Goal: Register for event/course

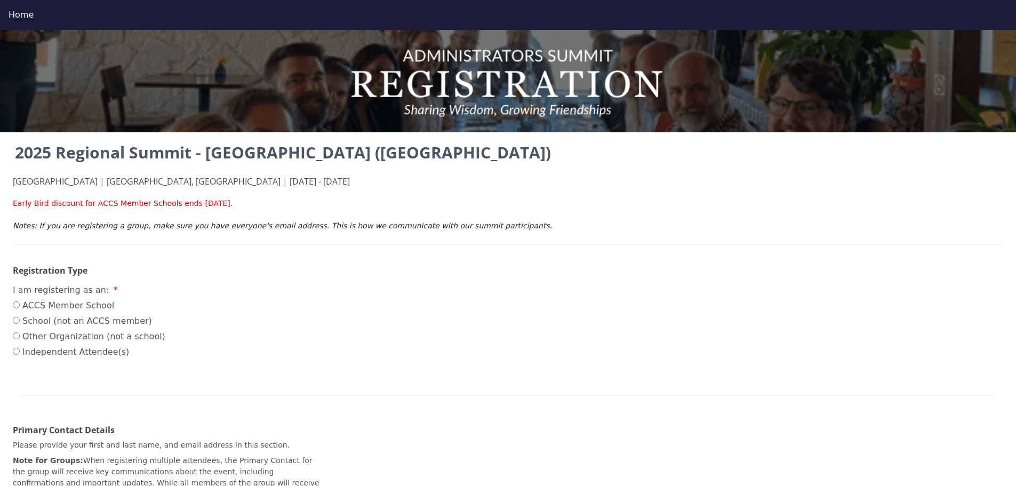
click at [54, 337] on label "Other Organization (not a school)" at bounding box center [89, 336] width 152 height 13
click at [20, 337] on input "Other Organization (not a school)" at bounding box center [16, 335] width 7 height 7
radio input "true"
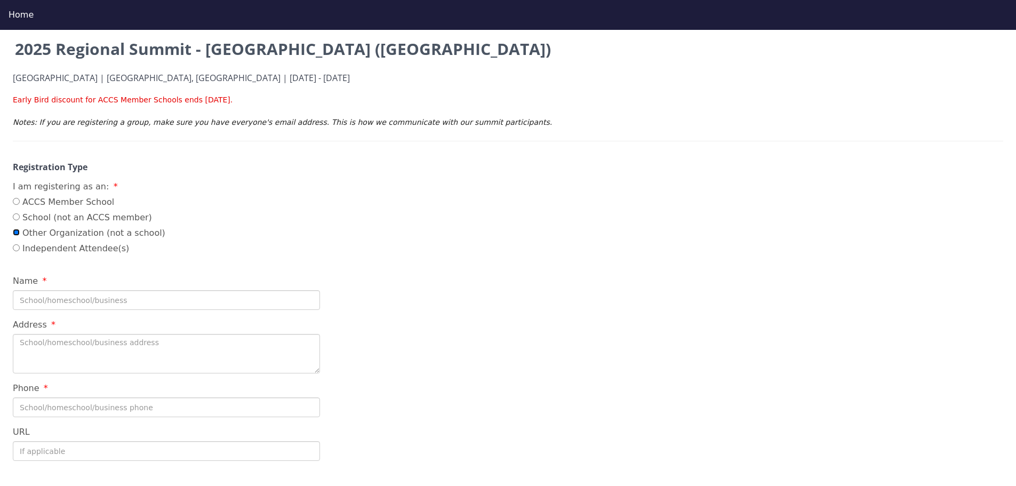
scroll to position [107, 0]
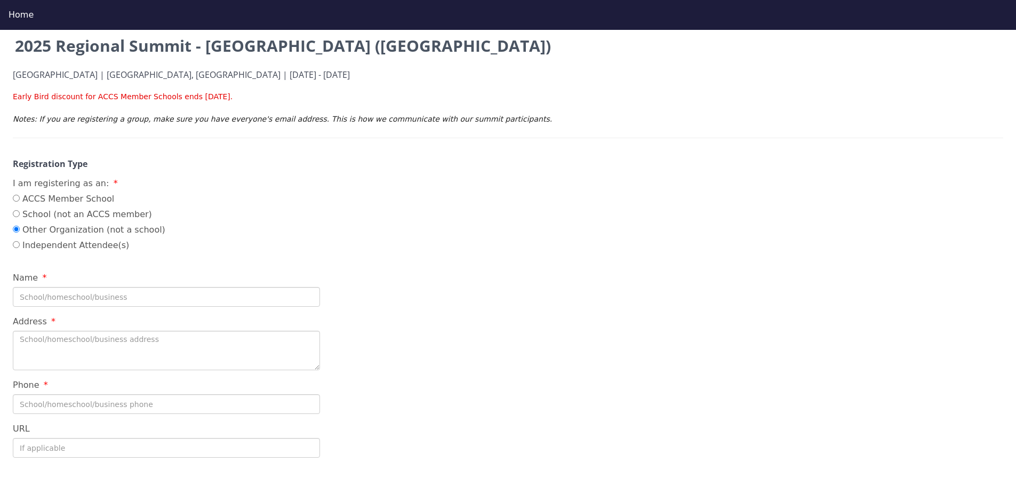
click at [41, 296] on input "Name" at bounding box center [166, 297] width 307 height 20
type input "Skole Ondersteuningsentrum"
click at [61, 341] on textarea "Address" at bounding box center [166, 350] width 307 height 39
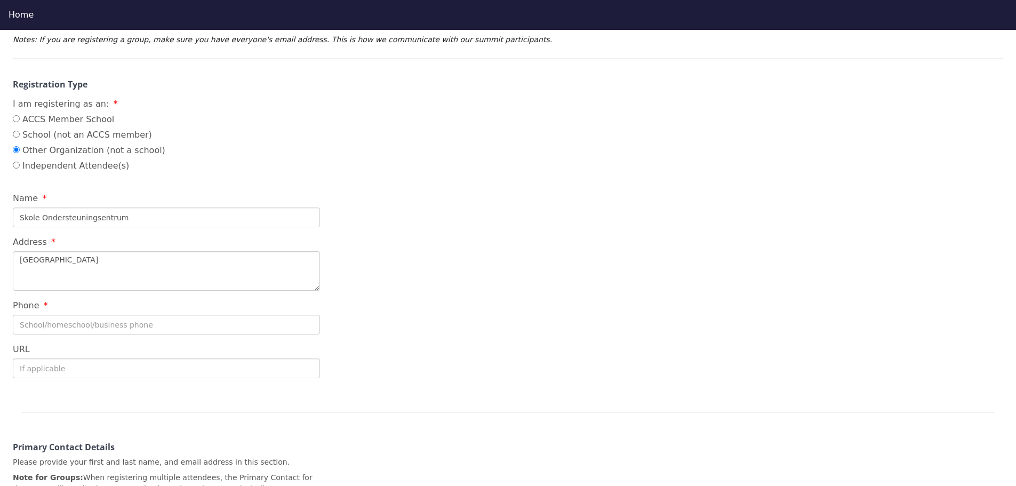
scroll to position [213, 0]
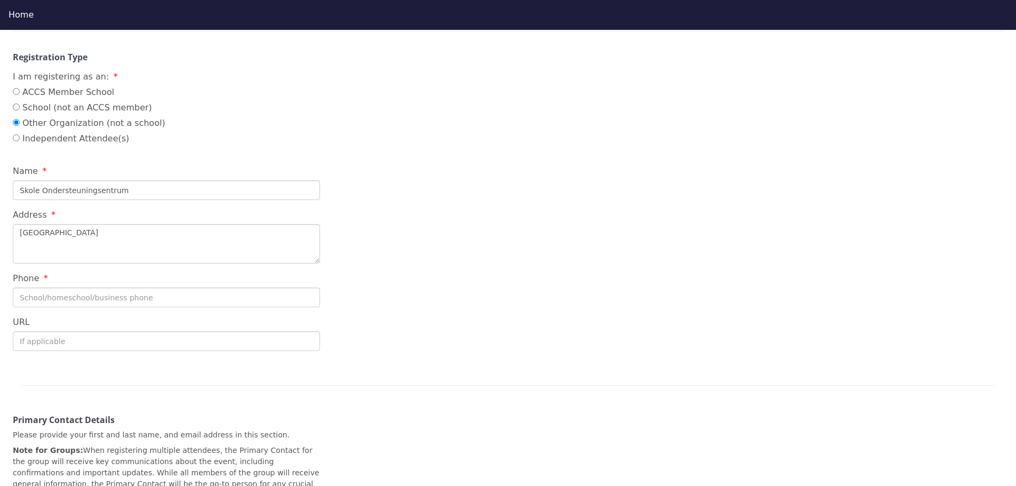
type textarea "[GEOGRAPHIC_DATA]"
click at [88, 295] on input "Phone" at bounding box center [166, 297] width 307 height 20
drag, startPoint x: 21, startPoint y: 297, endPoint x: 37, endPoint y: 301, distance: 16.3
click at [21, 297] on input "0845506904" at bounding box center [166, 297] width 307 height 20
type input "[PHONE_NUMBER]"
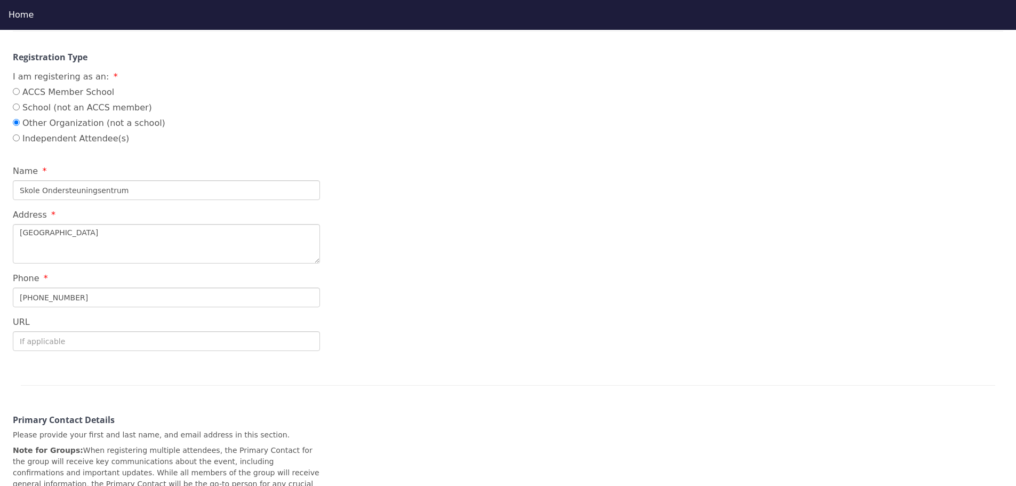
click at [58, 347] on input "URL" at bounding box center [166, 341] width 307 height 20
type input "[DOMAIN_NAME]"
click at [138, 190] on input "Skole Ondersteuningsentrum" at bounding box center [166, 190] width 307 height 20
type input "Skole Ondersteuningsentrum / Gimnasium"
click at [84, 343] on input "[DOMAIN_NAME]" at bounding box center [166, 341] width 307 height 20
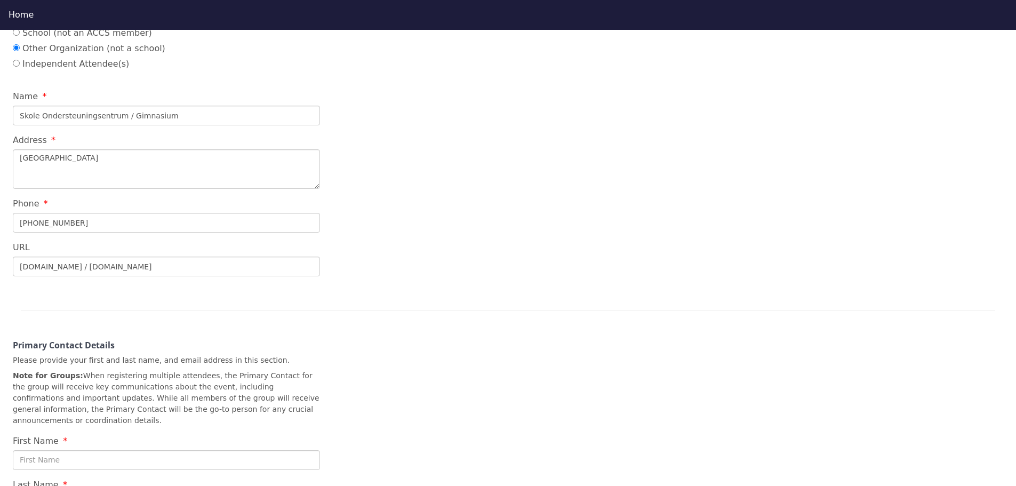
scroll to position [427, 0]
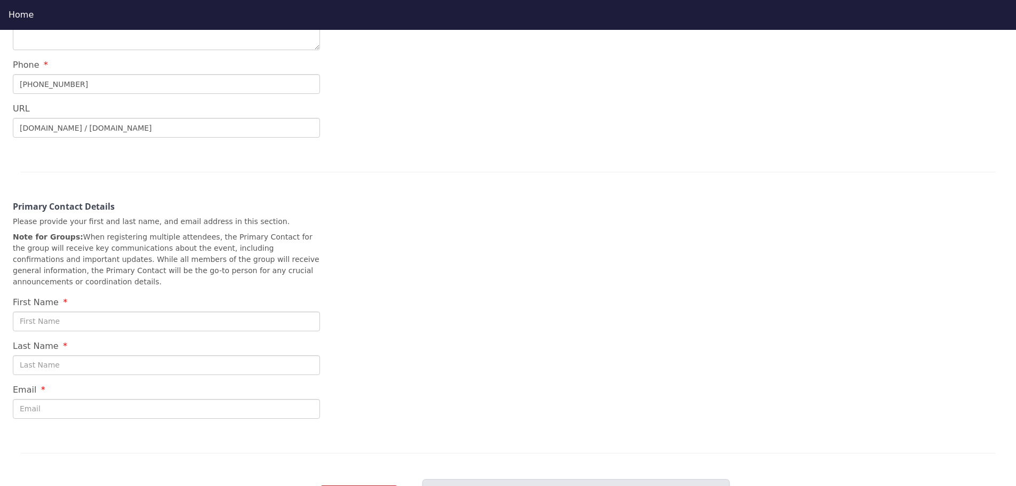
type input "[DOMAIN_NAME] / [DOMAIN_NAME]"
click at [68, 311] on input "First Name" at bounding box center [166, 321] width 307 height 20
type input "[PERSON_NAME]"
type input "Dekker"
type input "[EMAIL_ADDRESS][DOMAIN_NAME]"
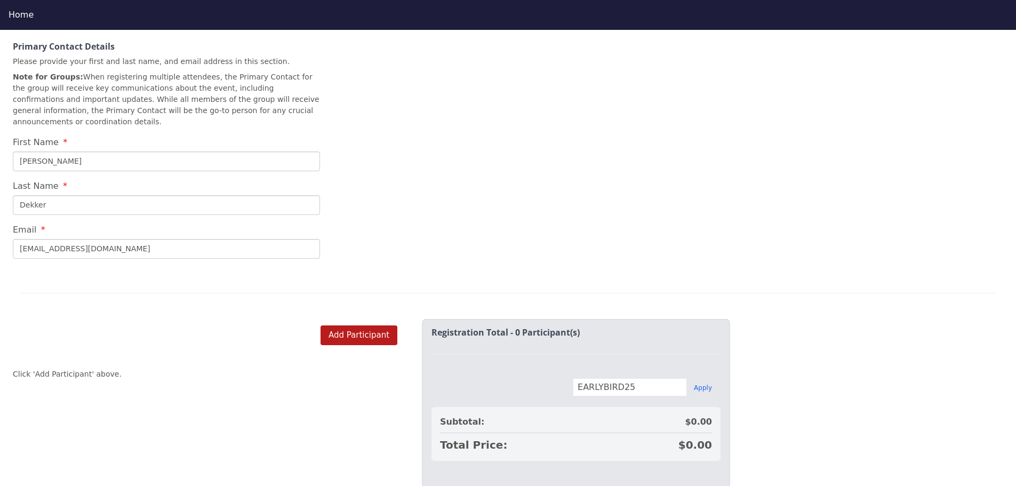
scroll to position [615, 0]
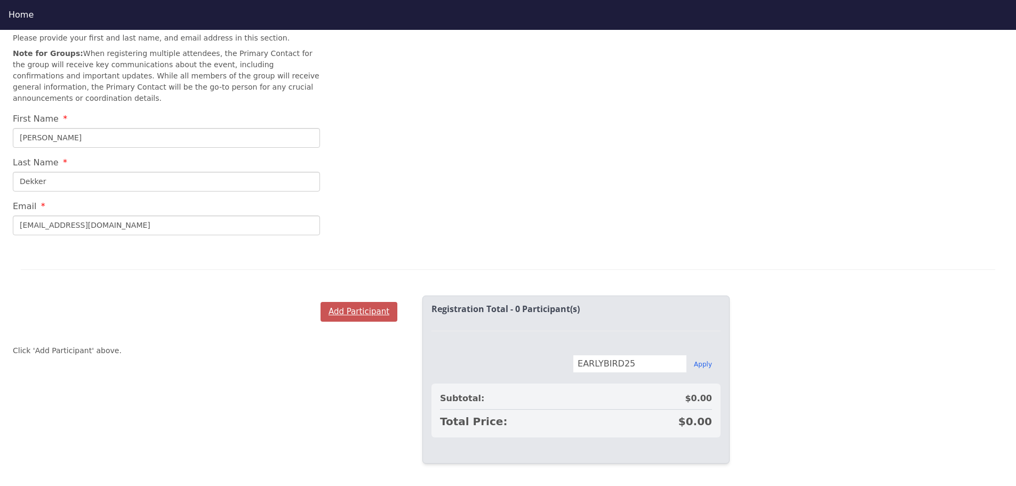
click at [347, 302] on button "Add Participant" at bounding box center [358, 312] width 77 height 20
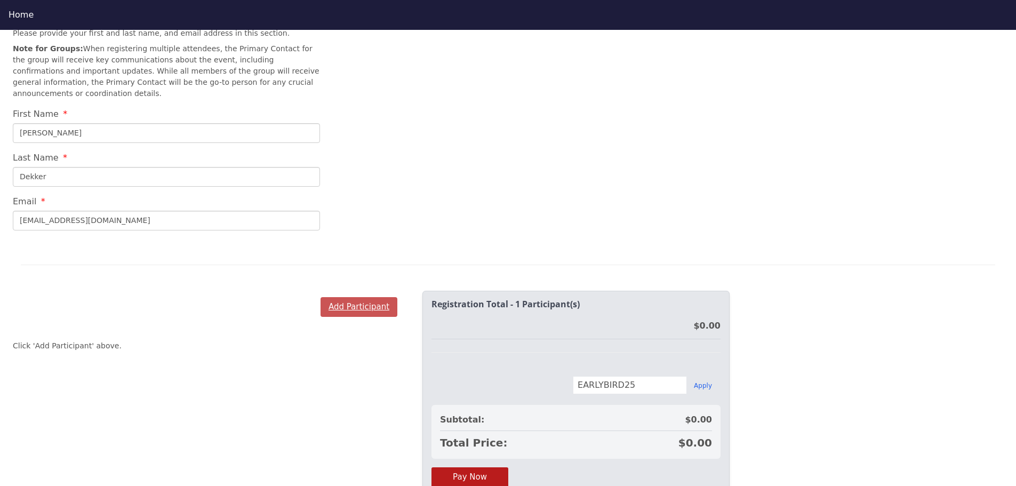
click at [347, 297] on button "Add Participant" at bounding box center [358, 307] width 77 height 20
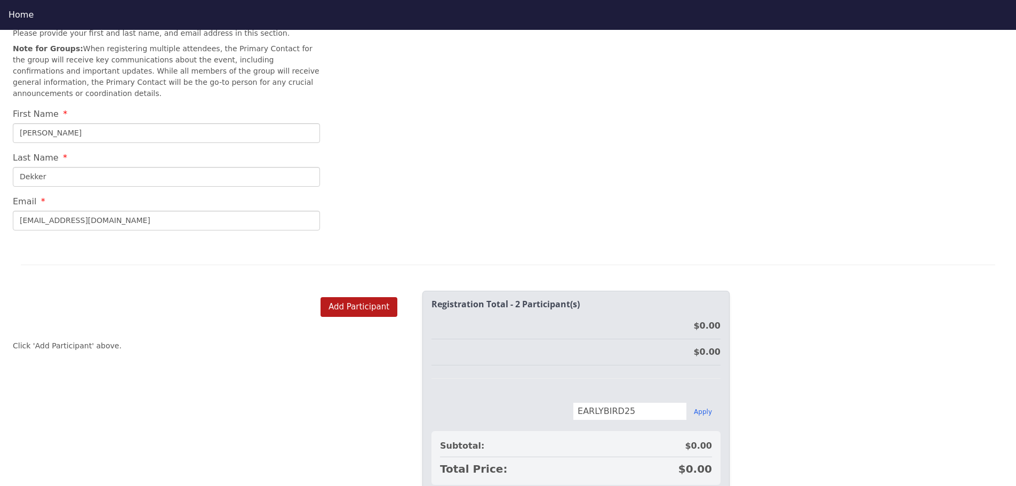
click at [640, 402] on input "EARLYBIRD25" at bounding box center [630, 411] width 114 height 18
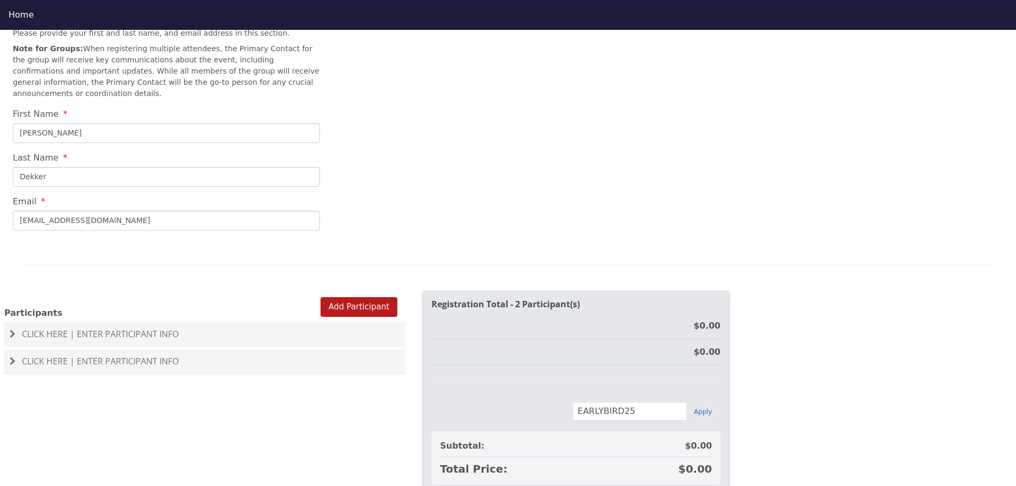
drag, startPoint x: 649, startPoint y: 404, endPoint x: 572, endPoint y: 400, distance: 77.4
click at [572, 402] on div "EARLYBIRD25 Apply" at bounding box center [575, 411] width 289 height 18
paste input "HALFTIME"
click at [651, 402] on input "EARLYBIRD25" at bounding box center [630, 411] width 114 height 18
type input "HALFTIME"
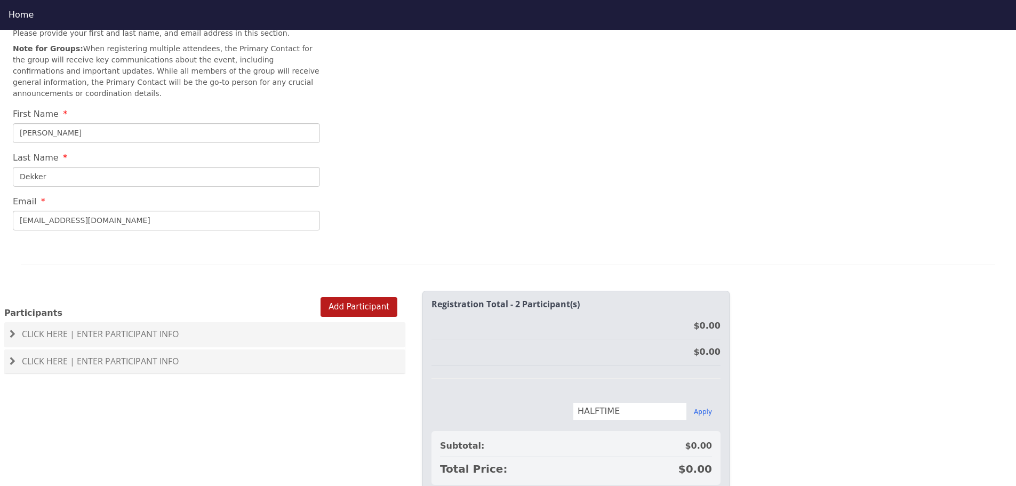
click at [508, 380] on div "Registration Total - 2 Participant(s) $0.00 $0.00 HALFTIME Apply Subtotal: $0.0…" at bounding box center [575, 393] width 289 height 186
click at [61, 328] on span "Click Here | Enter Participant Info" at bounding box center [100, 334] width 157 height 12
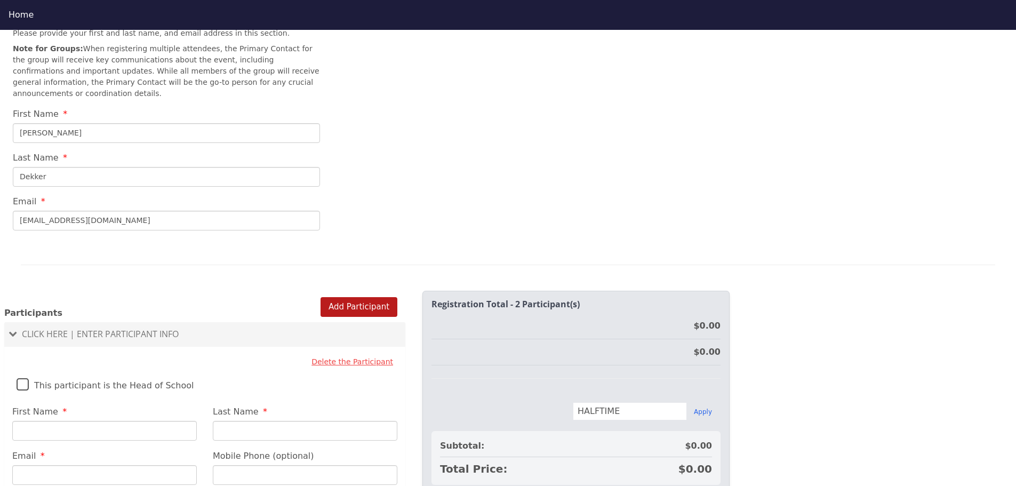
scroll to position [668, 0]
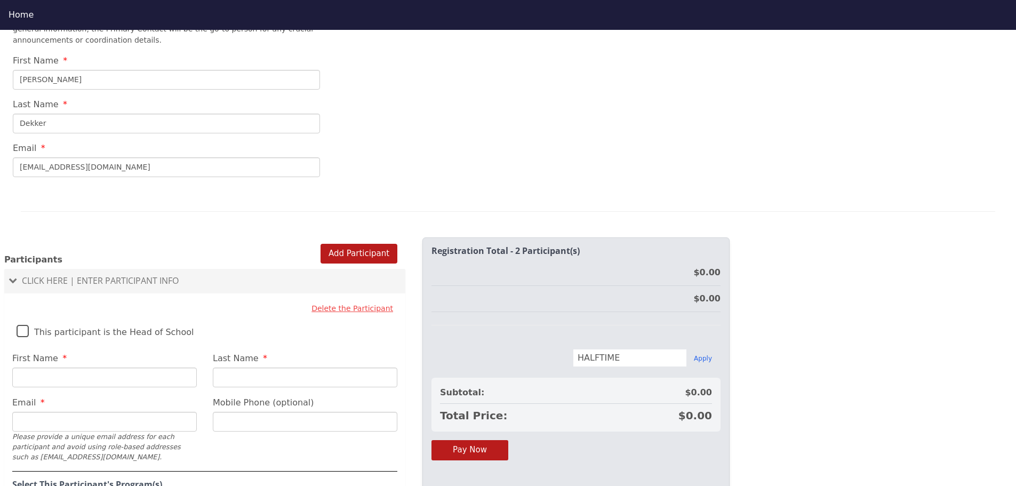
click at [23, 322] on label "This participant is the Head of School" at bounding box center [106, 329] width 178 height 23
click at [0, 0] on input "This participant is the Head of School" at bounding box center [0, 0] width 0 height 0
click at [34, 367] on input "First Name" at bounding box center [104, 377] width 184 height 20
type input "[PERSON_NAME]"
type input "Dekker"
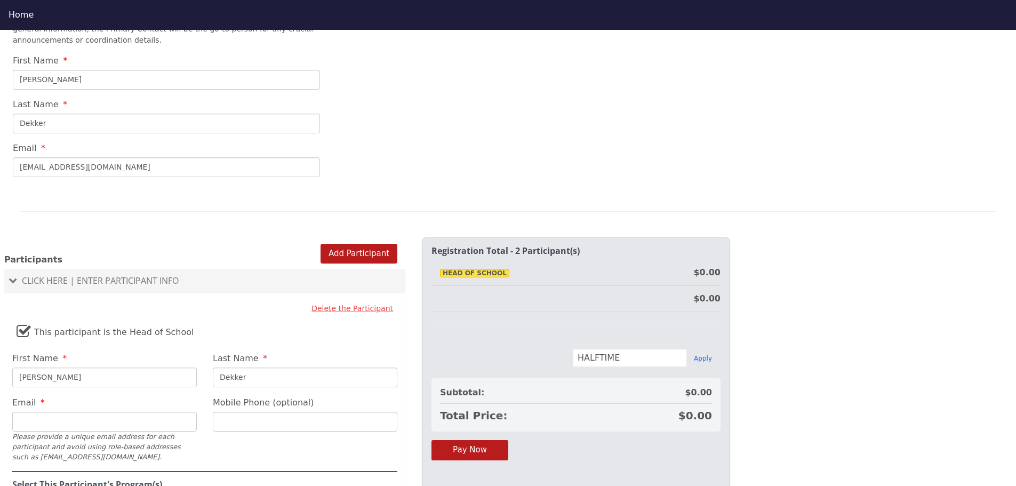
type input "[EMAIL_ADDRESS][DOMAIN_NAME]"
type input "0845506904"
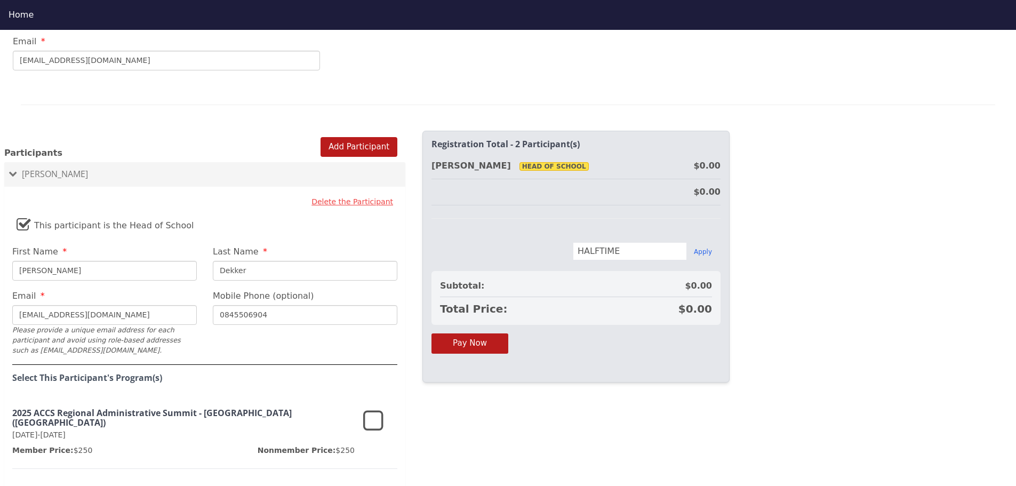
scroll to position [828, 0]
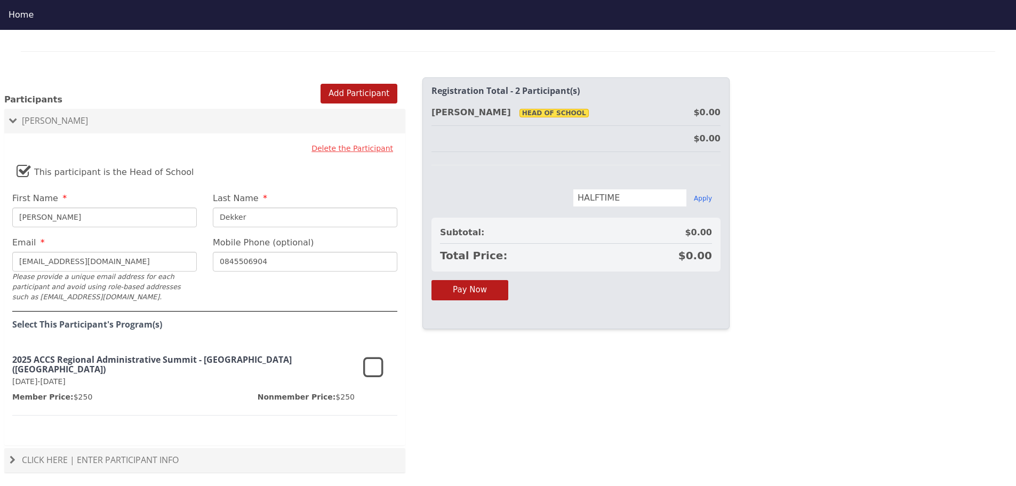
click at [368, 358] on icon at bounding box center [373, 368] width 20 height 26
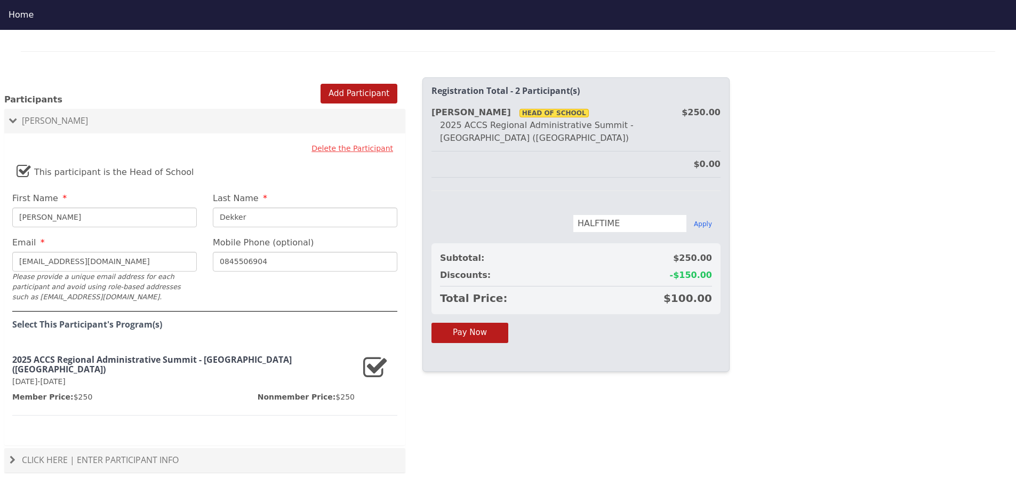
scroll to position [852, 0]
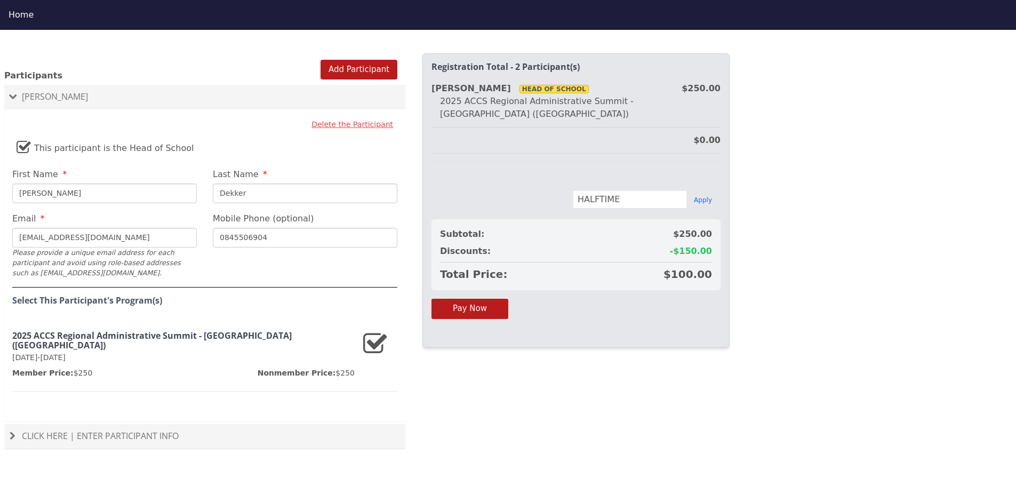
click at [44, 430] on span "Click Here | Enter Participant Info" at bounding box center [100, 436] width 157 height 12
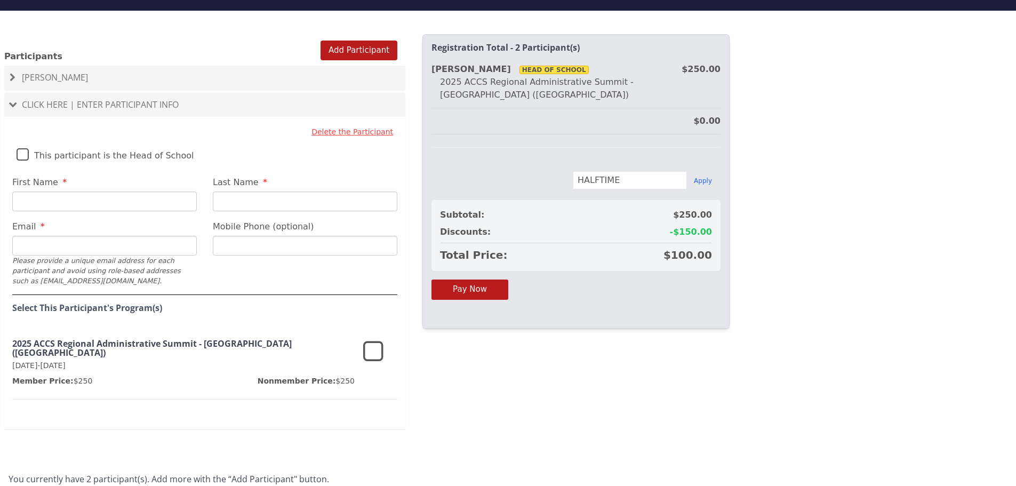
scroll to position [30, 0]
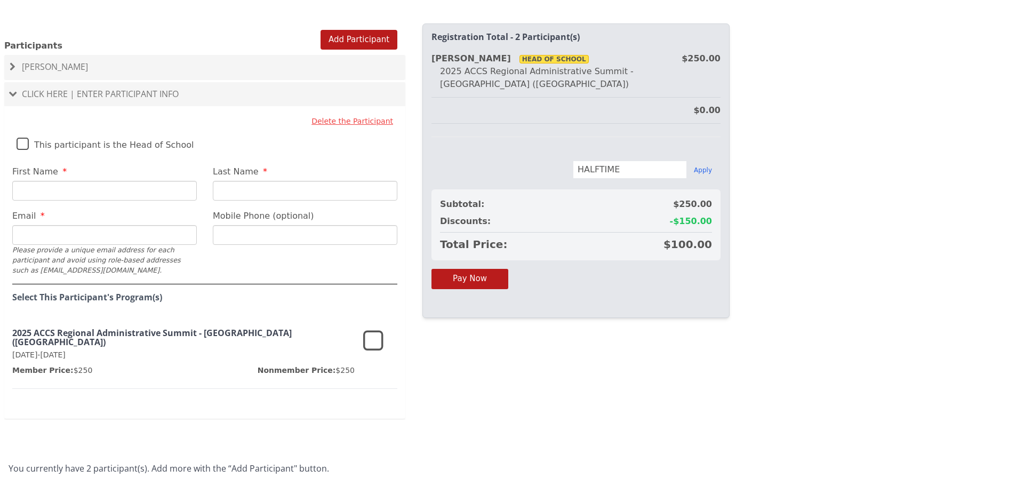
click at [374, 332] on icon at bounding box center [373, 341] width 20 height 26
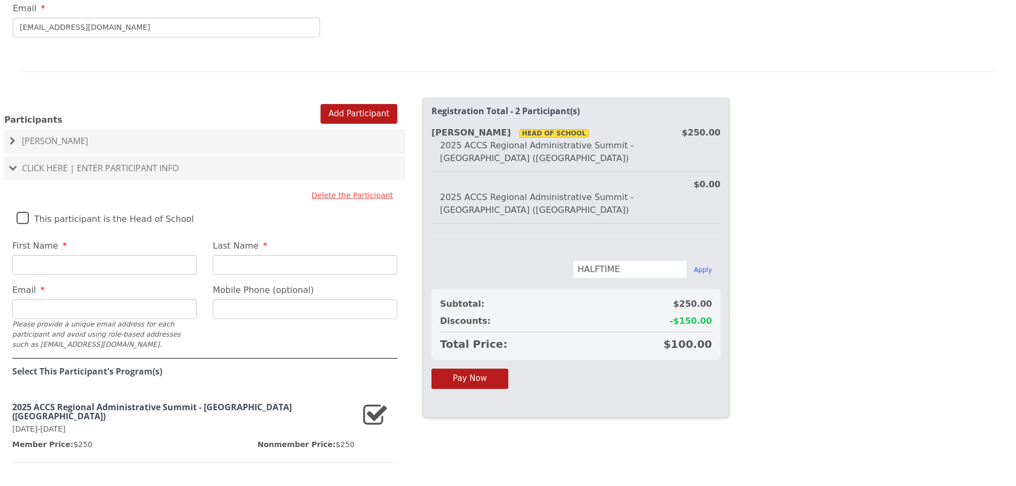
scroll to position [745, 0]
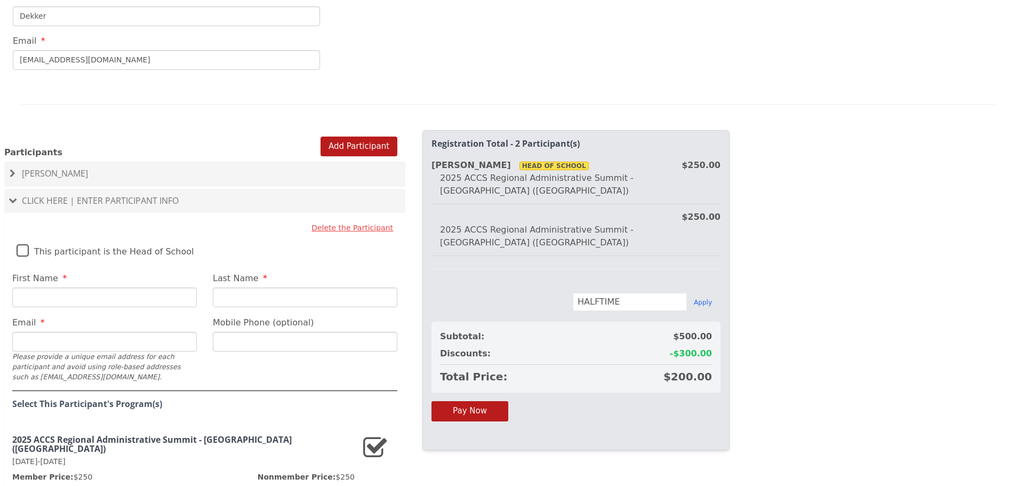
click at [47, 289] on input "First Name" at bounding box center [104, 297] width 184 height 20
type input "[PERSON_NAME]"
type input "Fourie"
type input "[PERSON_NAME][EMAIL_ADDRESS][DOMAIN_NAME]"
click at [284, 334] on input "Mobile Phone (optional)" at bounding box center [305, 342] width 184 height 20
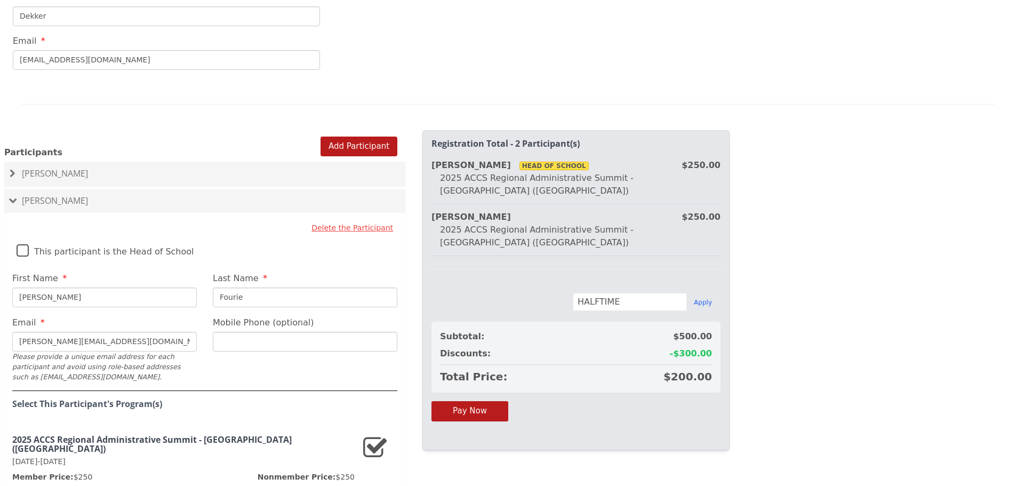
click at [93, 196] on h4 "[PERSON_NAME]" at bounding box center [205, 201] width 390 height 10
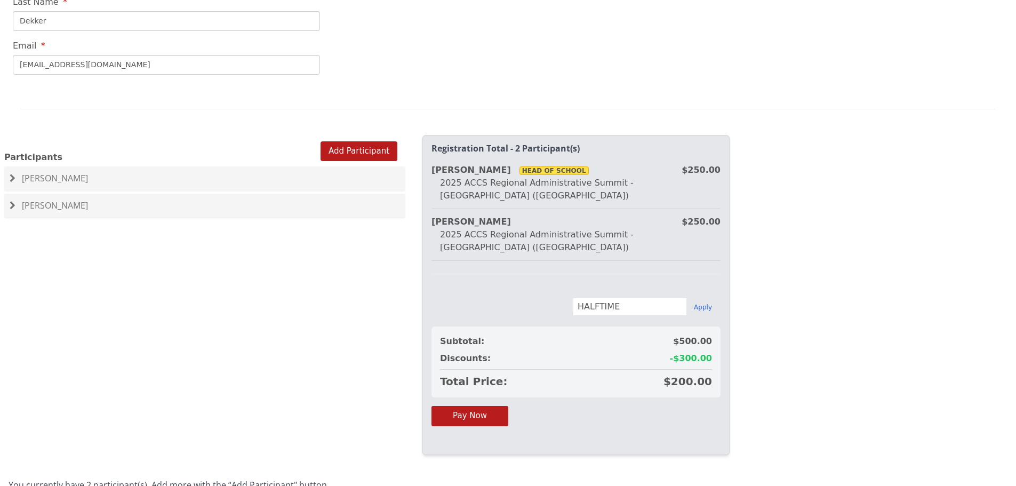
click at [94, 174] on h4 "[PERSON_NAME]" at bounding box center [205, 179] width 390 height 10
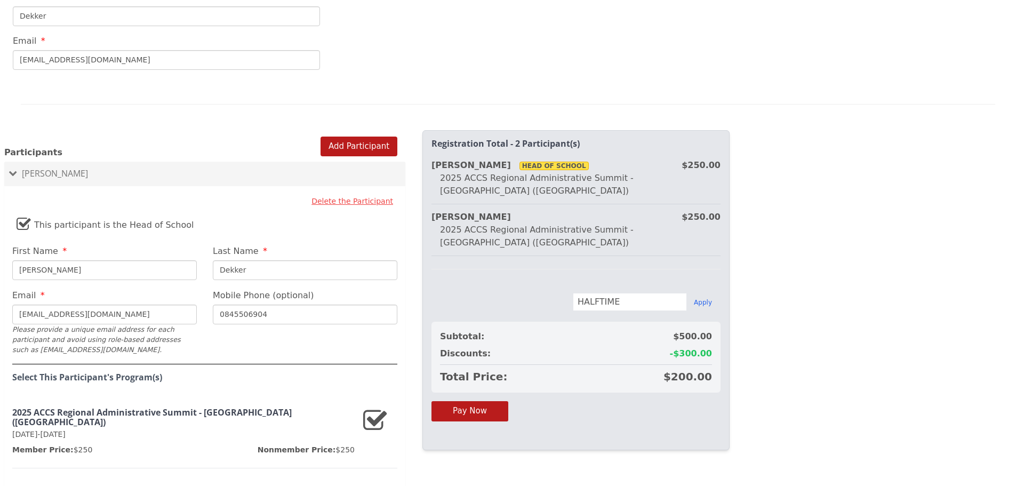
click at [223, 306] on input "0845506904" at bounding box center [305, 314] width 184 height 20
type input "[PHONE_NUMBER]"
click at [14, 171] on span at bounding box center [13, 174] width 9 height 6
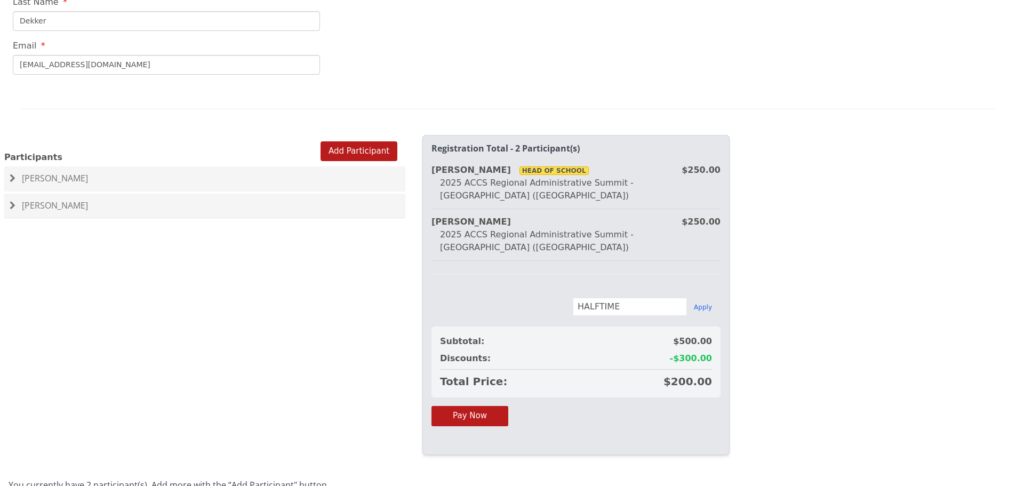
click at [52, 199] on span "[PERSON_NAME]" at bounding box center [55, 205] width 66 height 12
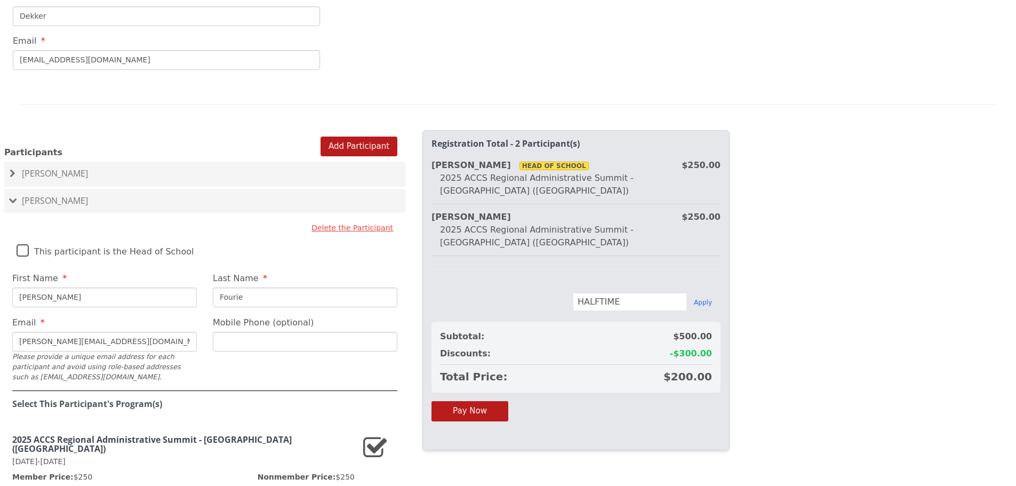
click at [228, 332] on input "Mobile Phone (optional)" at bounding box center [305, 342] width 184 height 20
click at [20, 237] on label "This participant is the Head of School" at bounding box center [106, 248] width 178 height 23
click at [0, 0] on input "This participant is the Head of School" at bounding box center [0, 0] width 0 height 0
click at [248, 332] on input "Mobile Phone (optional)" at bounding box center [305, 342] width 184 height 20
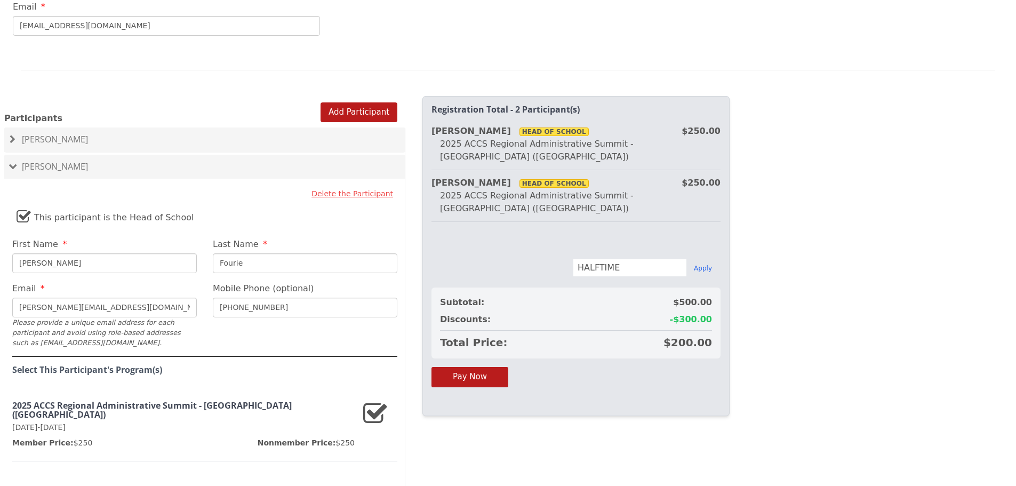
scroll to position [799, 0]
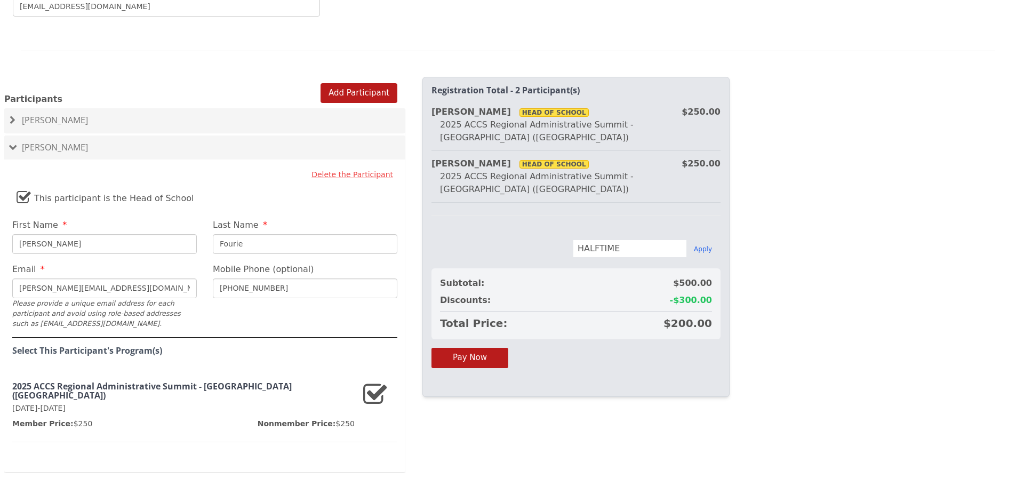
type input "[PHONE_NUMBER]"
click at [784, 334] on div "2025 Regional Summit - [GEOGRAPHIC_DATA] ([GEOGRAPHIC_DATA]) [GEOGRAPHIC_DATA] …" at bounding box center [508, 243] width 1016 height 486
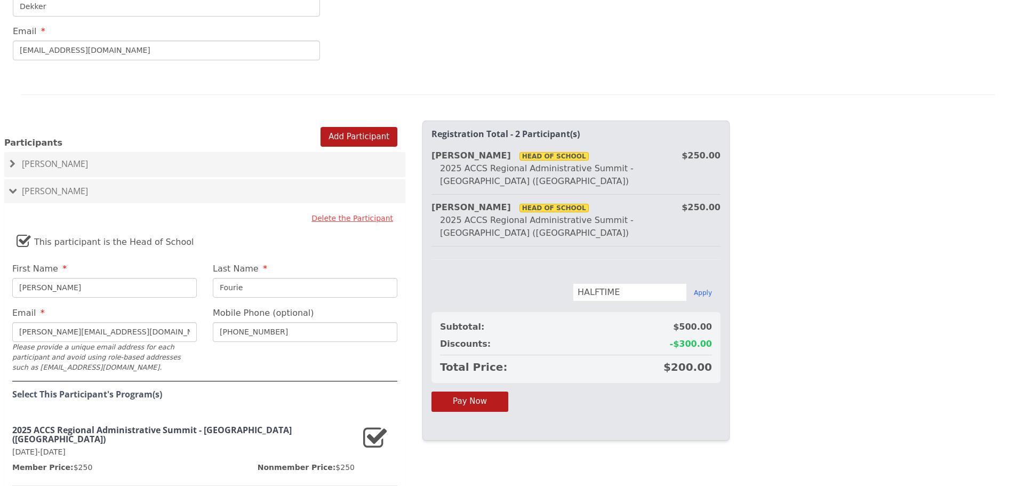
scroll to position [745, 0]
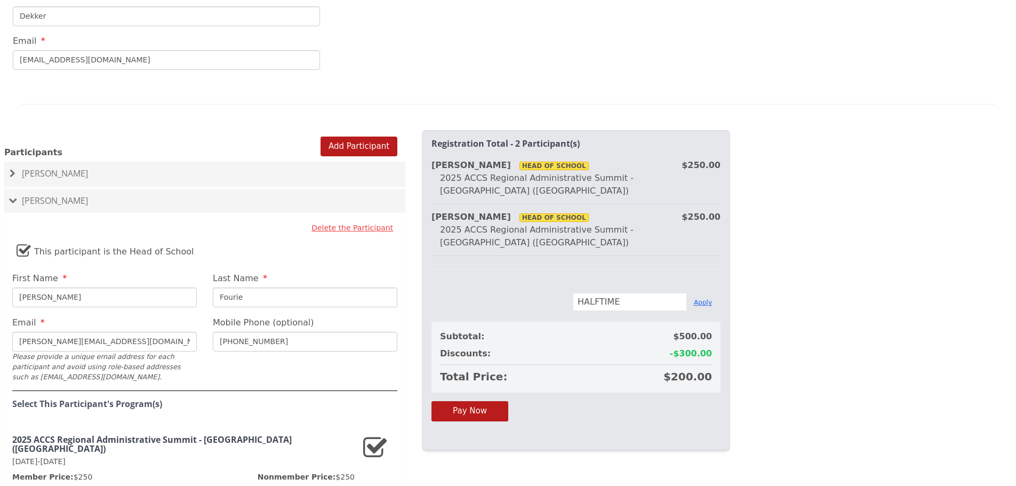
click at [698, 298] on button "Apply" at bounding box center [703, 302] width 18 height 9
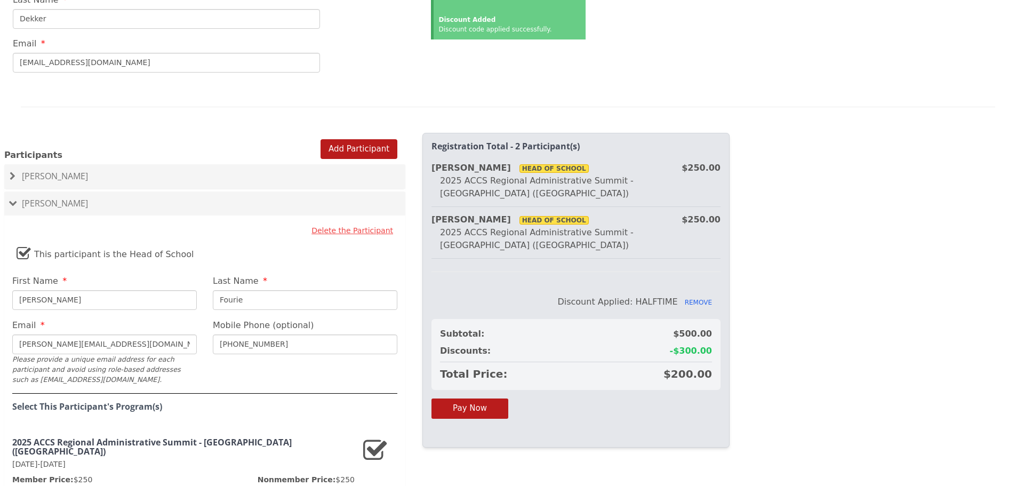
scroll to position [799, 0]
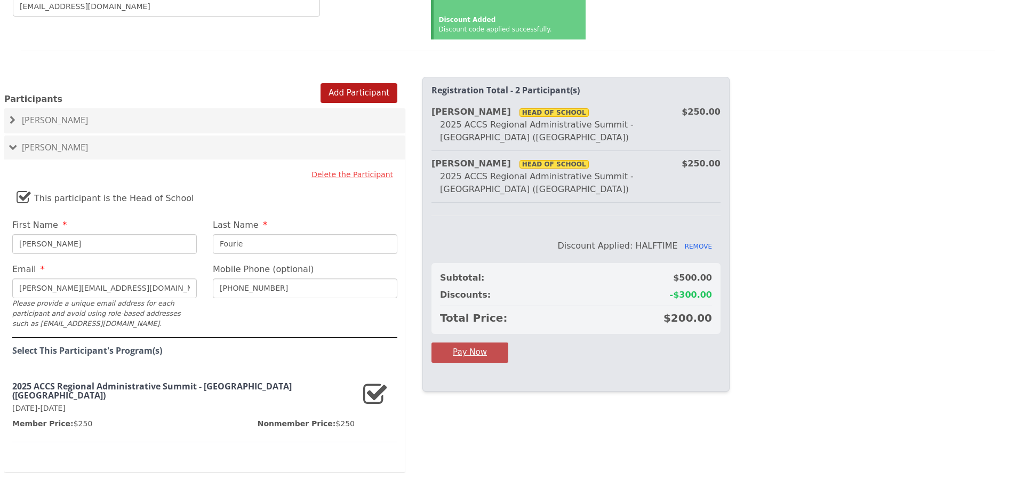
click at [464, 342] on button "Pay Now" at bounding box center [469, 352] width 77 height 20
